Goal: Task Accomplishment & Management: Complete application form

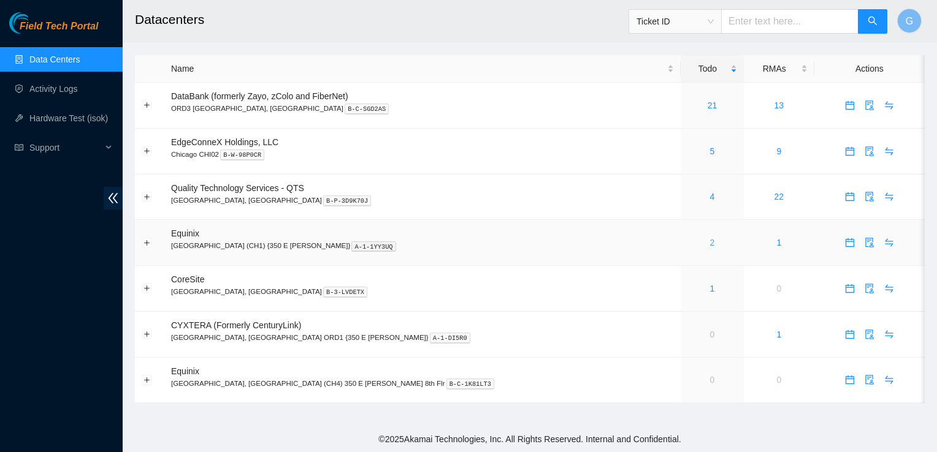
click at [710, 244] on link "2" at bounding box center [712, 243] width 5 height 10
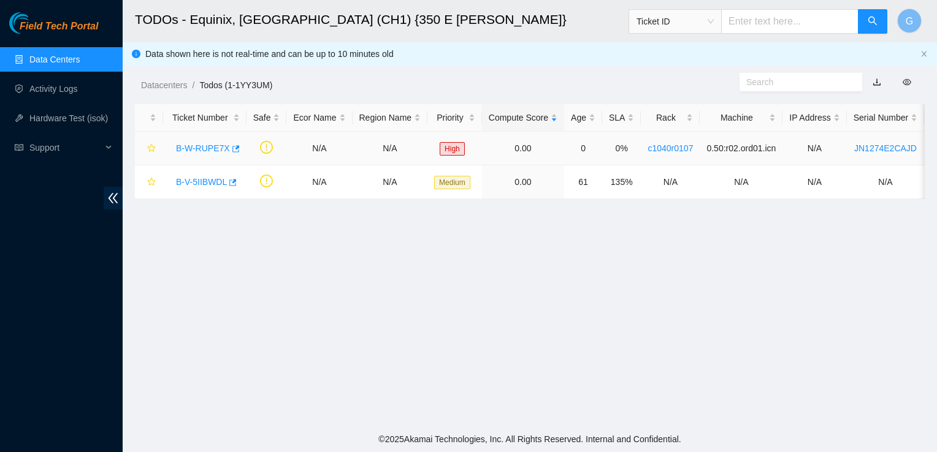
click at [210, 148] on link "B-W-RUPE7X" at bounding box center [203, 148] width 54 height 10
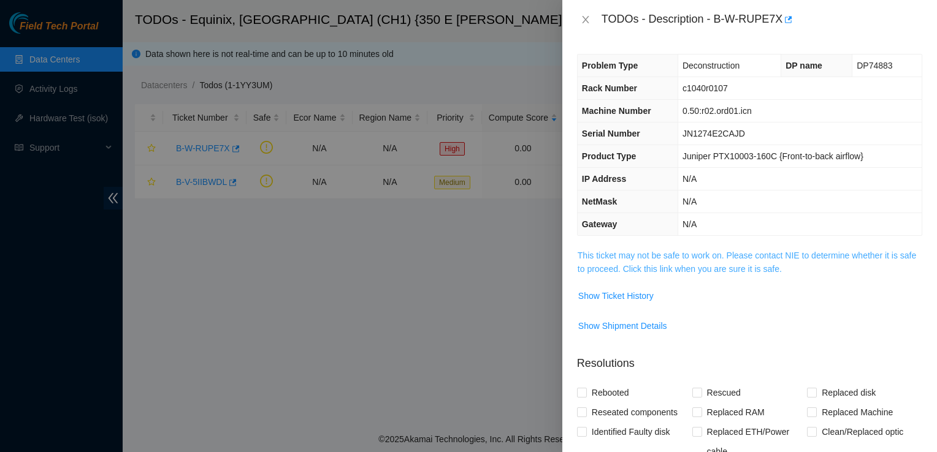
click at [716, 271] on link "This ticket may not be safe to work on. Please contact NIE to determine whether…" at bounding box center [746, 262] width 338 height 23
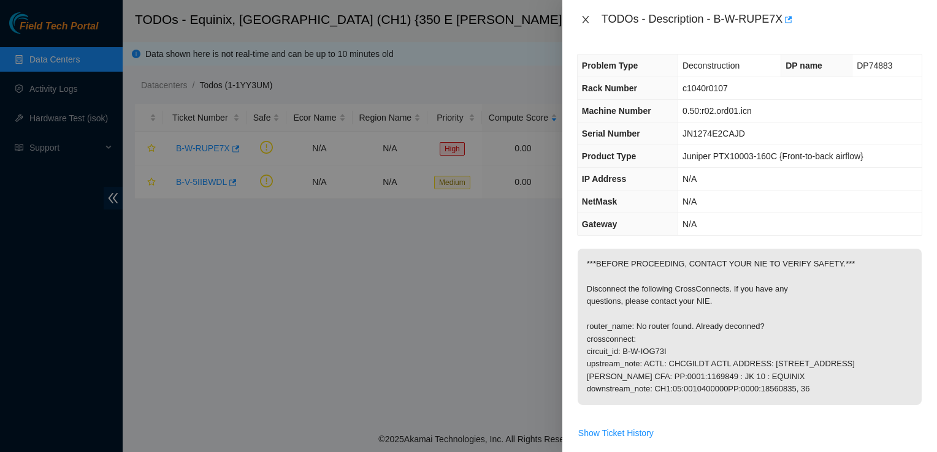
click at [587, 16] on icon "close" at bounding box center [585, 20] width 10 height 10
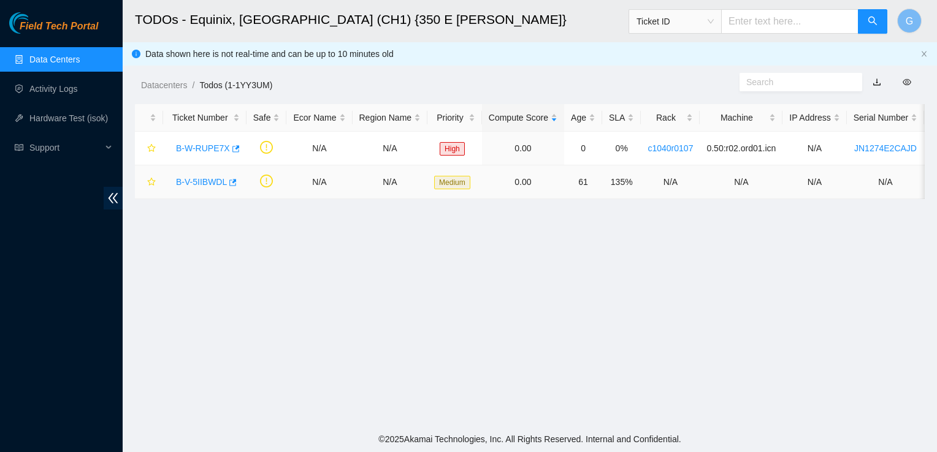
click at [206, 183] on link "B-V-5IIBWDL" at bounding box center [201, 182] width 51 height 10
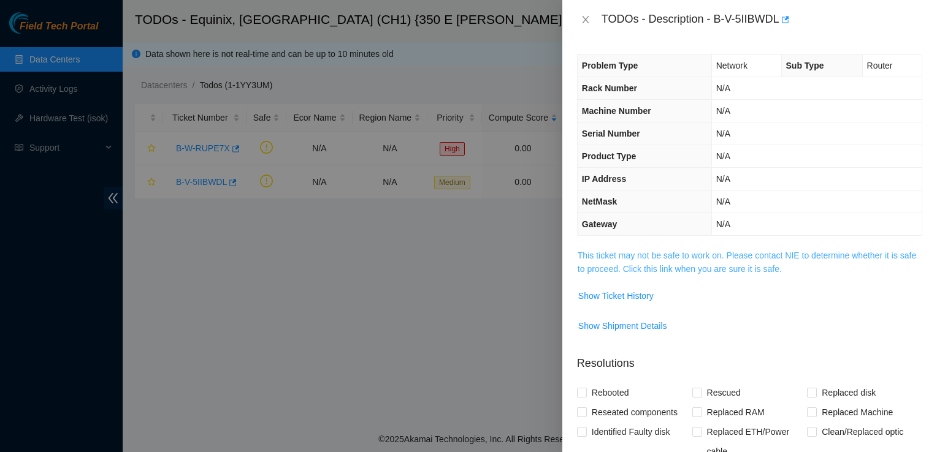
click at [780, 251] on link "This ticket may not be safe to work on. Please contact NIE to determine whether…" at bounding box center [746, 262] width 338 height 23
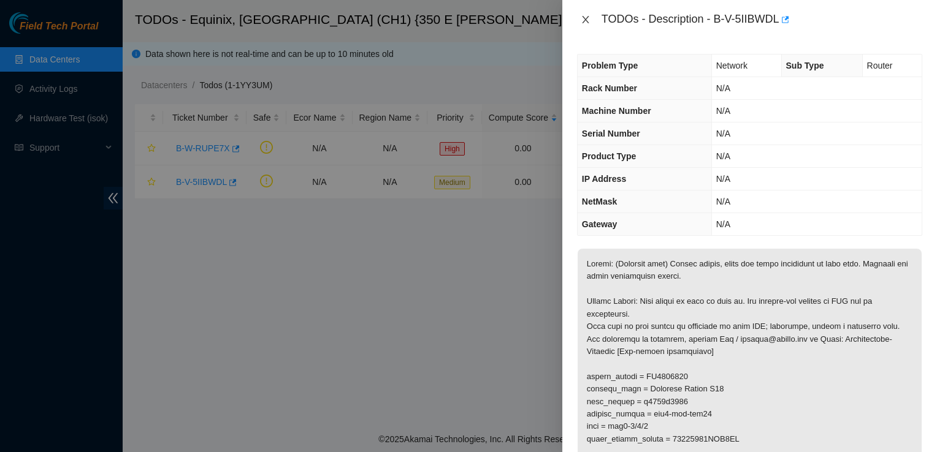
click at [581, 18] on icon "close" at bounding box center [585, 20] width 10 height 10
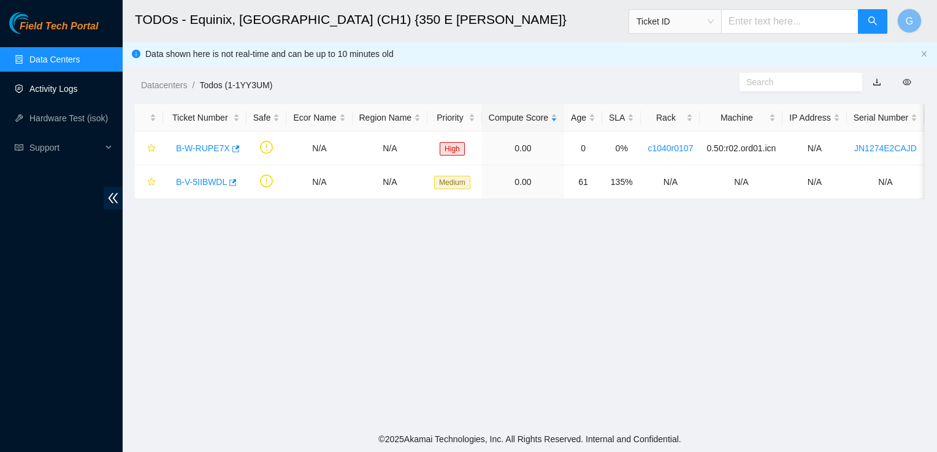
click at [54, 92] on link "Activity Logs" at bounding box center [53, 89] width 48 height 10
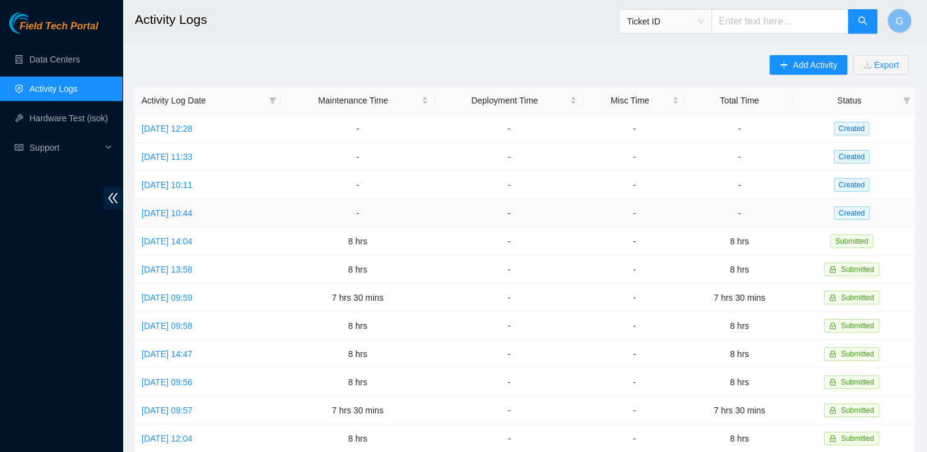
click at [218, 205] on td "Wed, 06 Aug 2025 10:44" at bounding box center [208, 213] width 146 height 28
click at [192, 213] on link "Wed, 06 Aug 2025 10:44" at bounding box center [167, 213] width 51 height 10
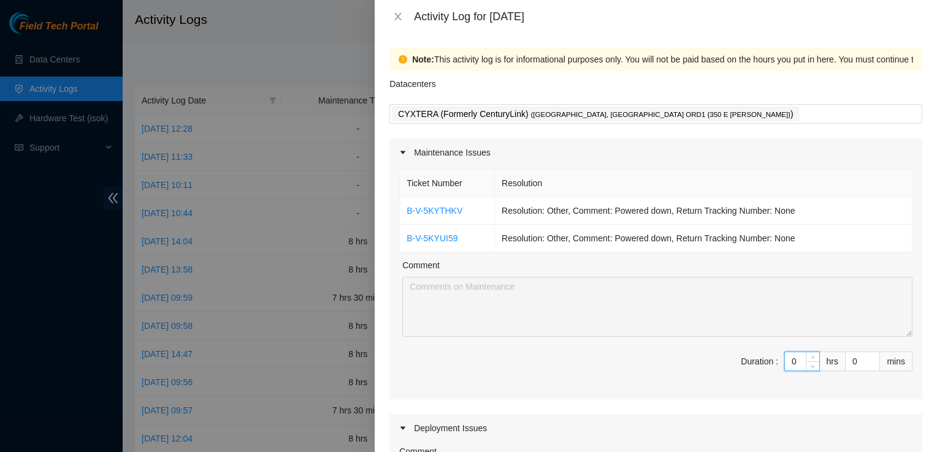
drag, startPoint x: 788, startPoint y: 363, endPoint x: 742, endPoint y: 356, distance: 47.3
click at [742, 356] on span "Duration : 0 hrs 0 mins" at bounding box center [655, 369] width 513 height 34
type input "8"
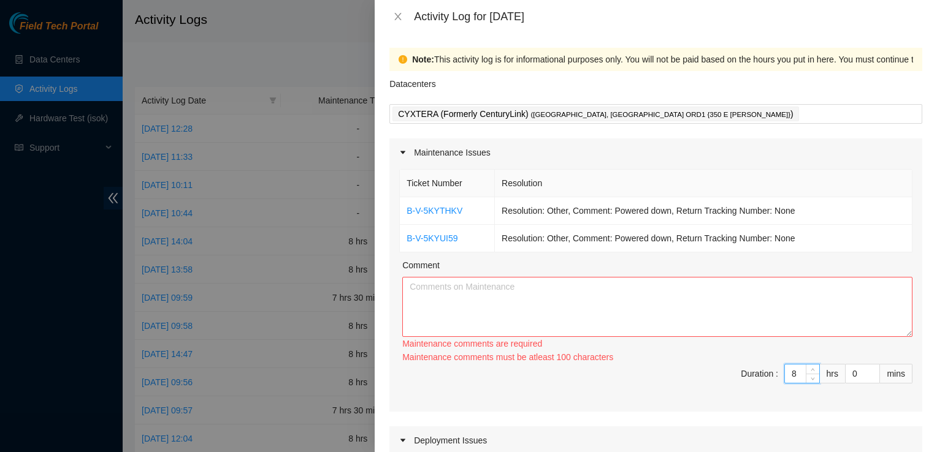
type input "8"
click at [595, 284] on textarea "Comment" at bounding box center [657, 307] width 510 height 60
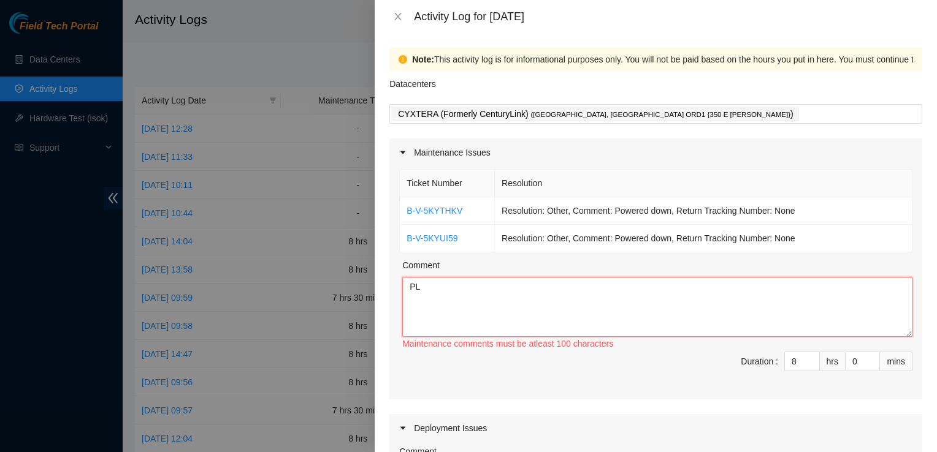
type textarea "P"
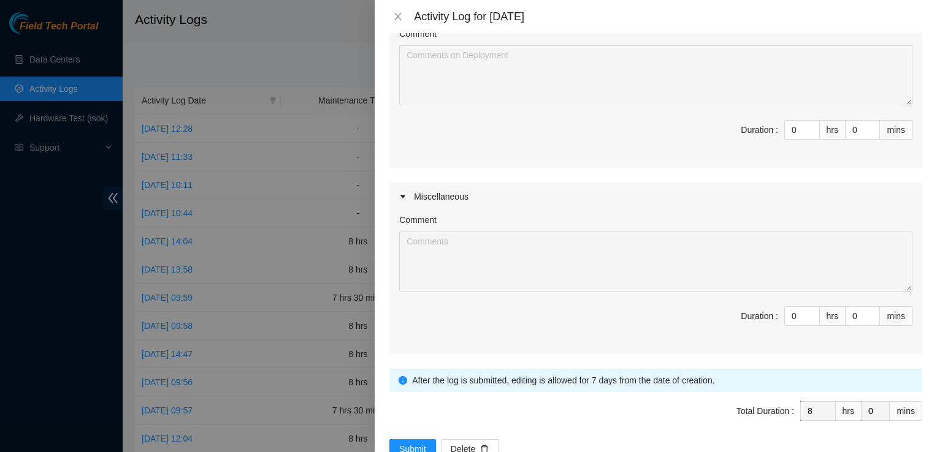
scroll to position [451, 0]
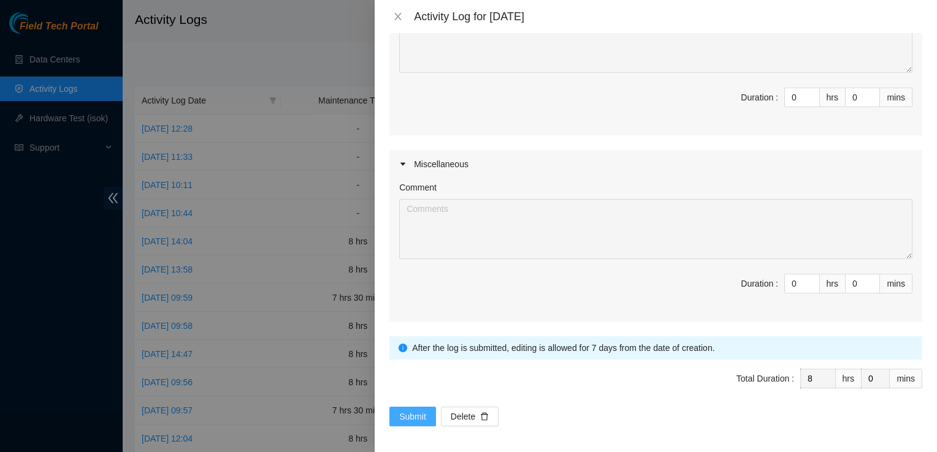
type textarea "All thre pallets are ready for pick up. Still have three waiting to be picked u…"
click at [424, 411] on span "Submit" at bounding box center [412, 416] width 27 height 13
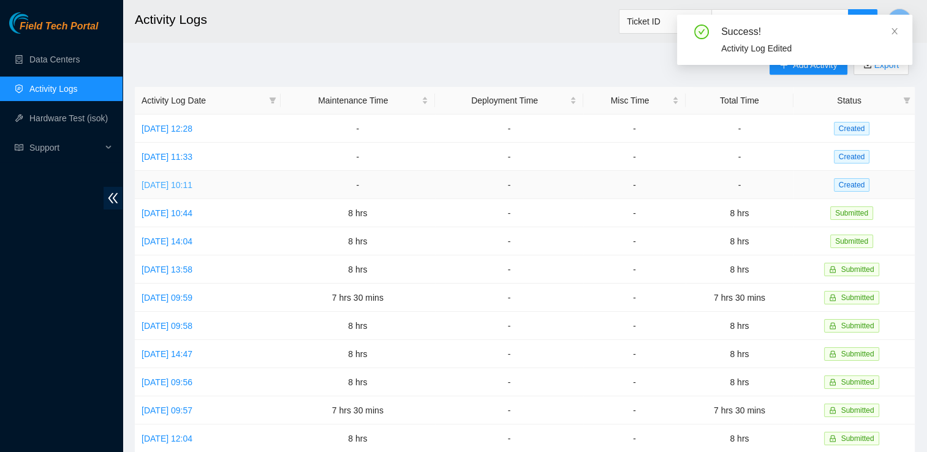
click at [192, 185] on link "Thu, 07 Aug 2025 10:11" at bounding box center [167, 185] width 51 height 10
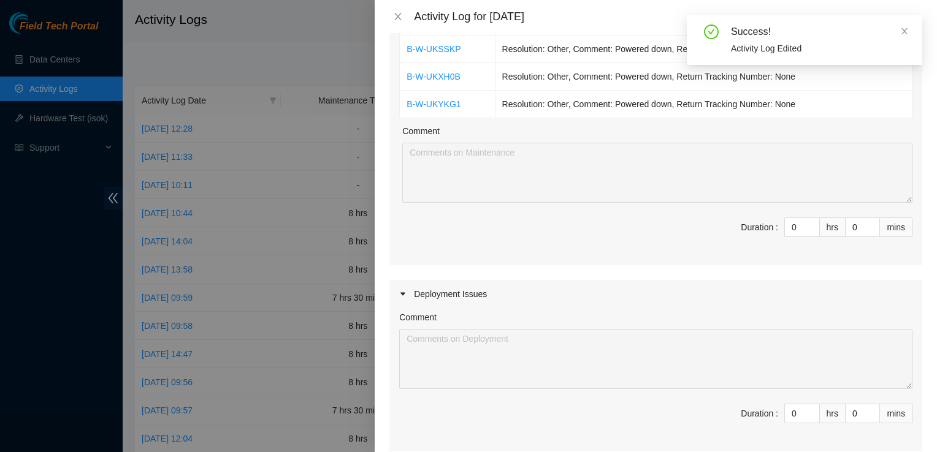
scroll to position [245, 0]
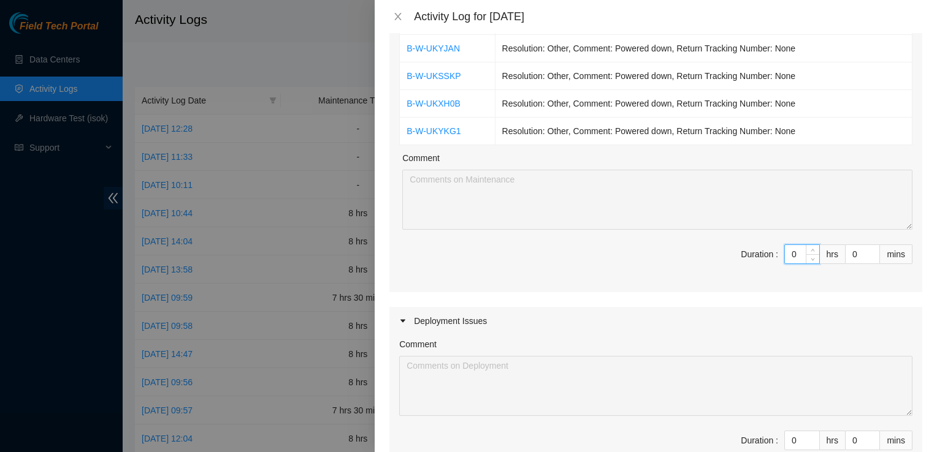
drag, startPoint x: 786, startPoint y: 247, endPoint x: 677, endPoint y: 232, distance: 109.5
click at [677, 232] on div "Ticket Number Resolution B-W-UKUSQH Resolution: Other, Comment: Powered down, R…" at bounding box center [655, 107] width 533 height 371
type input "8"
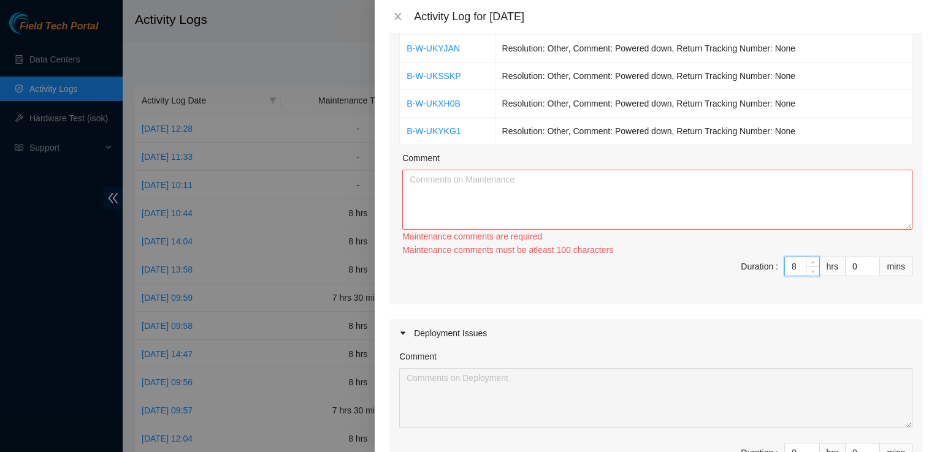
type input "8"
click at [451, 185] on textarea "Comment" at bounding box center [657, 200] width 510 height 60
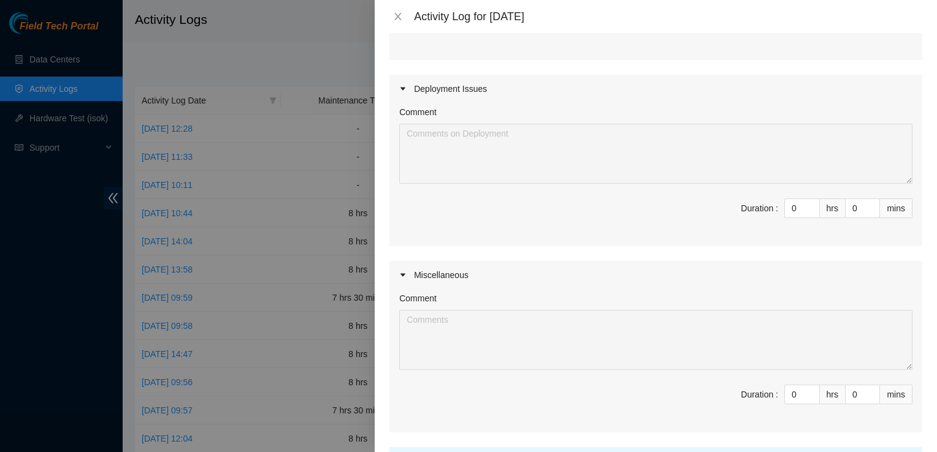
scroll to position [588, 0]
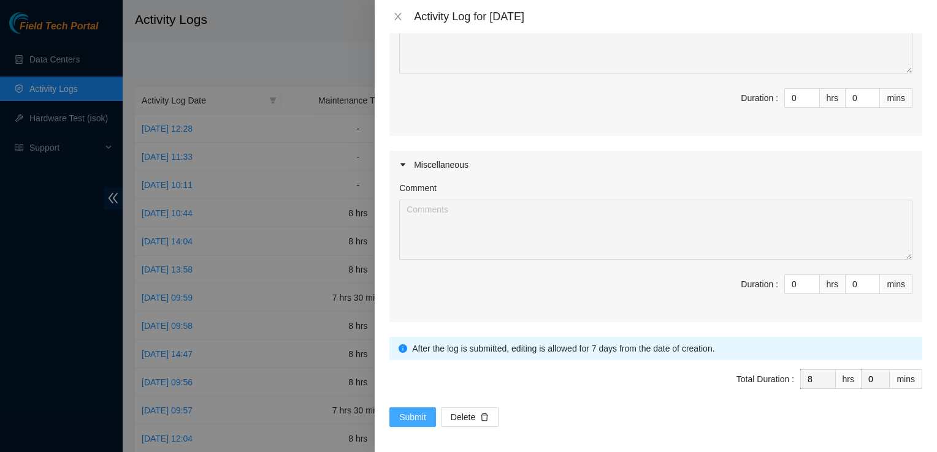
type textarea "Went throufgh these decon tickets and every rackis powered down and ready to be…"
click at [414, 414] on span "Submit" at bounding box center [412, 417] width 27 height 13
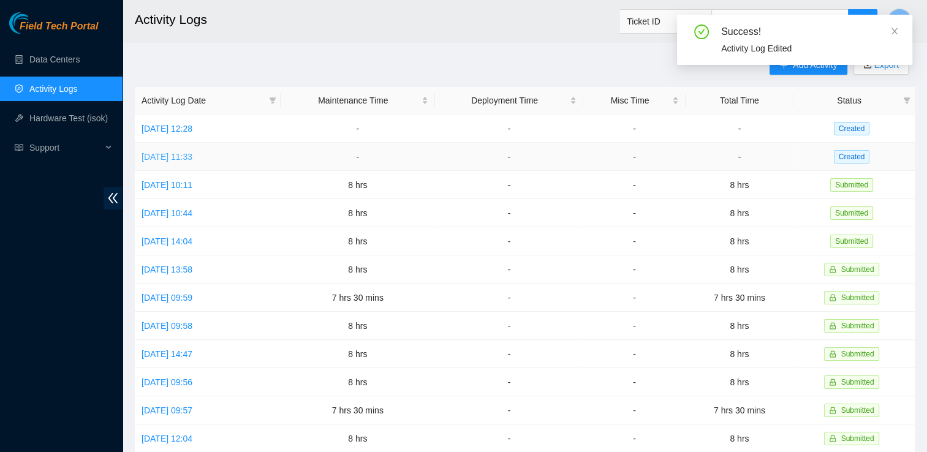
click at [188, 158] on link "Fri, 08 Aug 2025 11:33" at bounding box center [167, 157] width 51 height 10
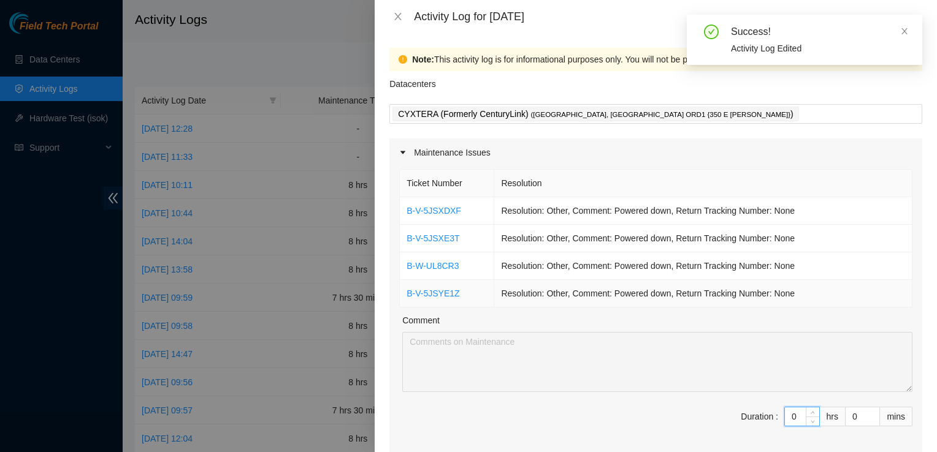
drag, startPoint x: 792, startPoint y: 416, endPoint x: 744, endPoint y: 405, distance: 49.2
click at [744, 405] on div "Ticket Number Resolution B-V-5JSXDXF Resolution: Other, Comment: Powered down, …" at bounding box center [655, 311] width 533 height 288
type input "8"
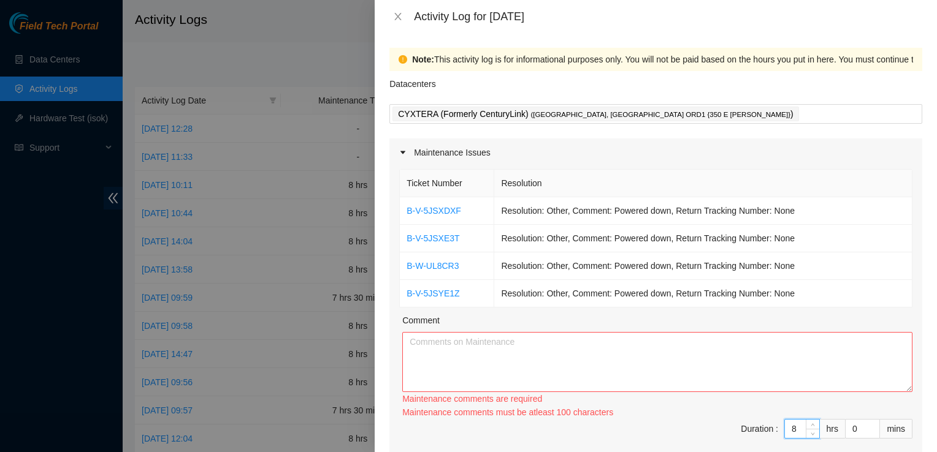
type input "8"
click at [446, 352] on textarea "Comment" at bounding box center [657, 362] width 510 height 60
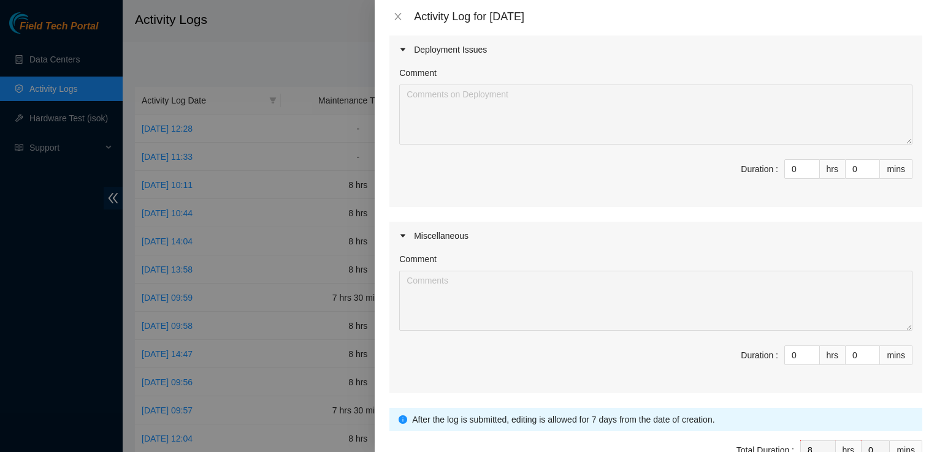
scroll to position [505, 0]
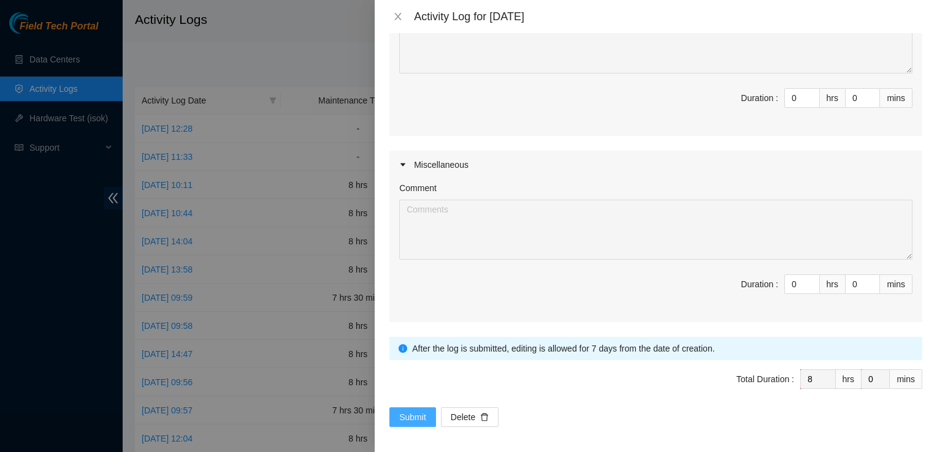
type textarea "Worked through these decon tickets and every rack is powered down and ready to …"
click at [409, 414] on span "Submit" at bounding box center [412, 417] width 27 height 13
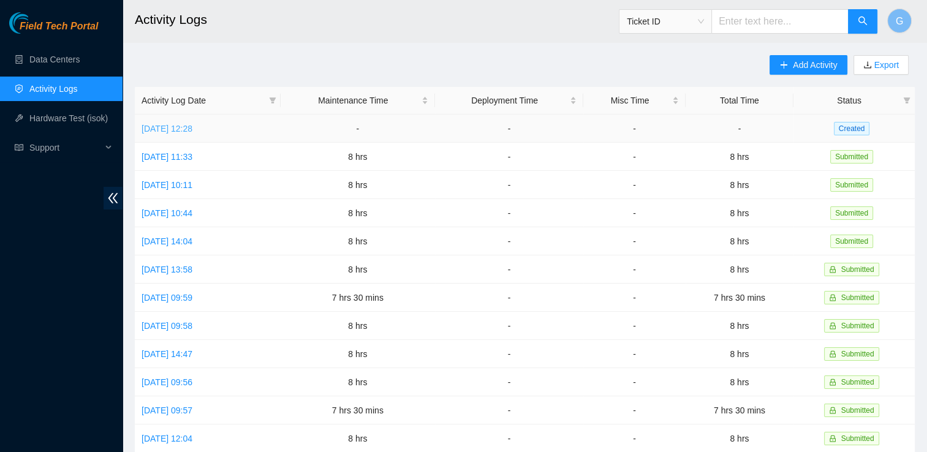
click at [192, 127] on link "Mon, 11 Aug 2025 12:28" at bounding box center [167, 129] width 51 height 10
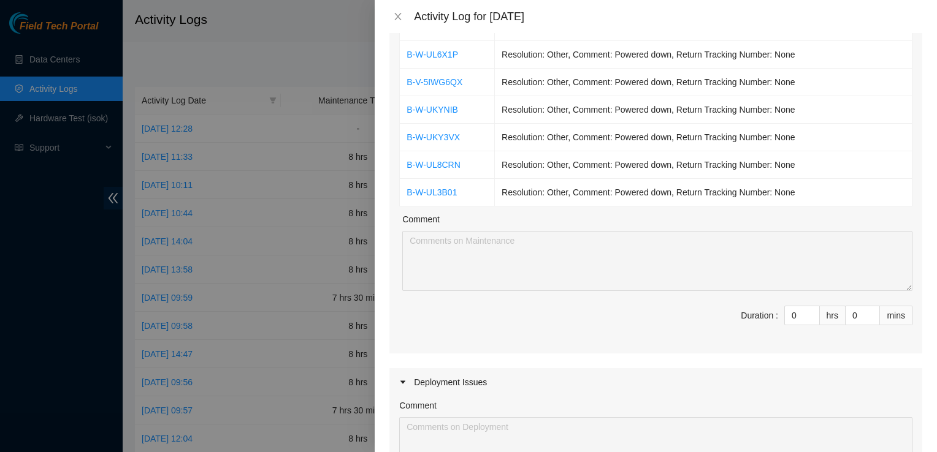
scroll to position [61, 0]
